Goal: Task Accomplishment & Management: Use online tool/utility

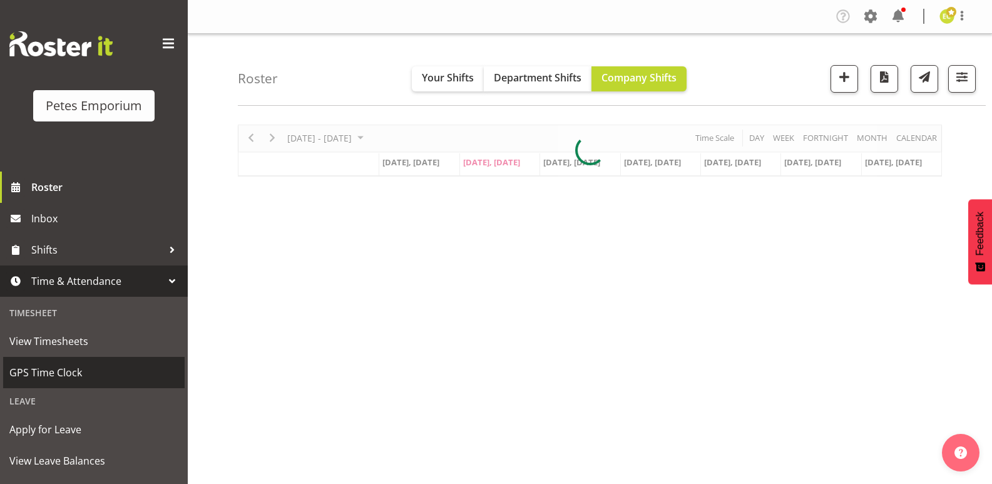
click at [74, 377] on span "GPS Time Clock" at bounding box center [93, 372] width 169 height 19
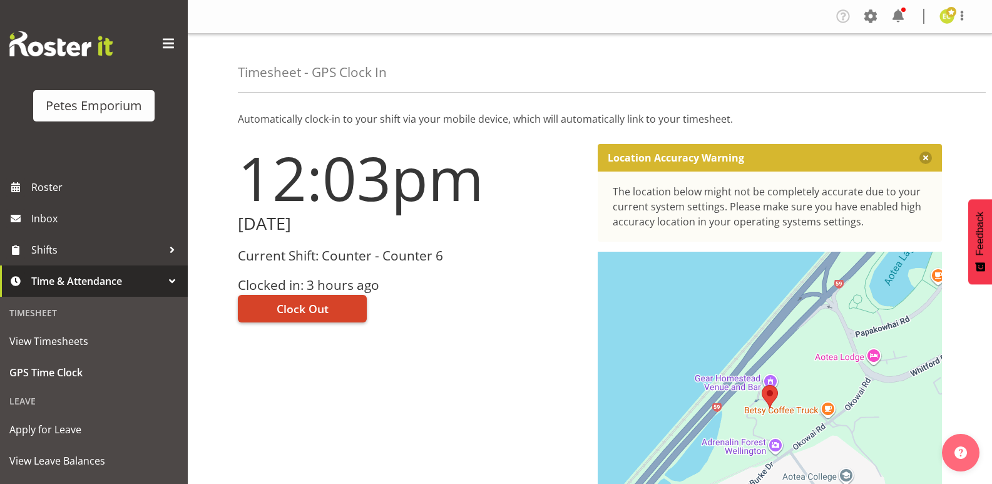
click at [307, 308] on span "Clock Out" at bounding box center [303, 308] width 52 height 16
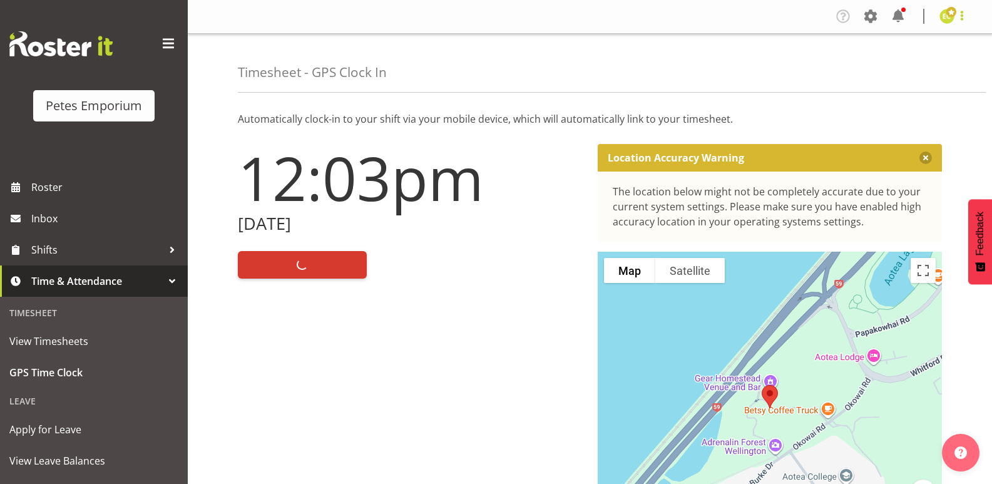
click at [964, 19] on span at bounding box center [961, 15] width 15 height 15
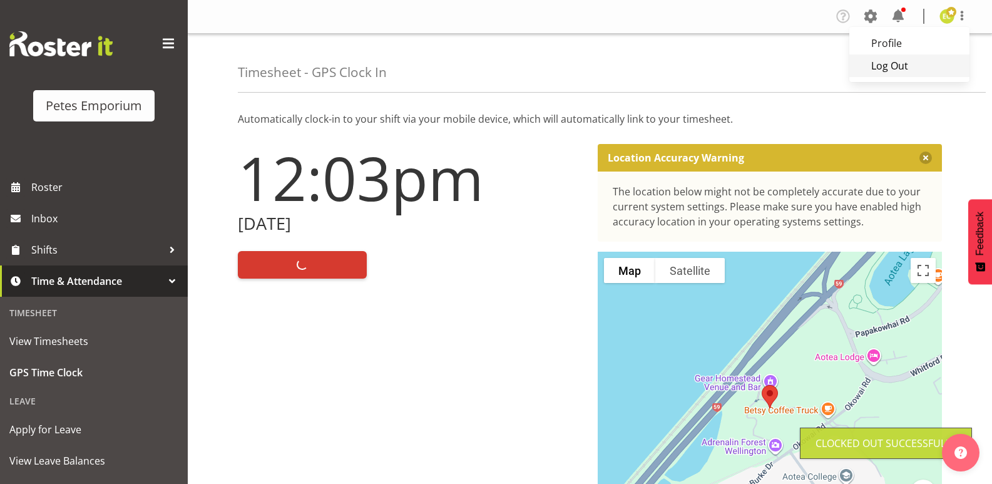
click at [901, 66] on link "Log Out" at bounding box center [909, 65] width 120 height 23
